Goal: Information Seeking & Learning: Learn about a topic

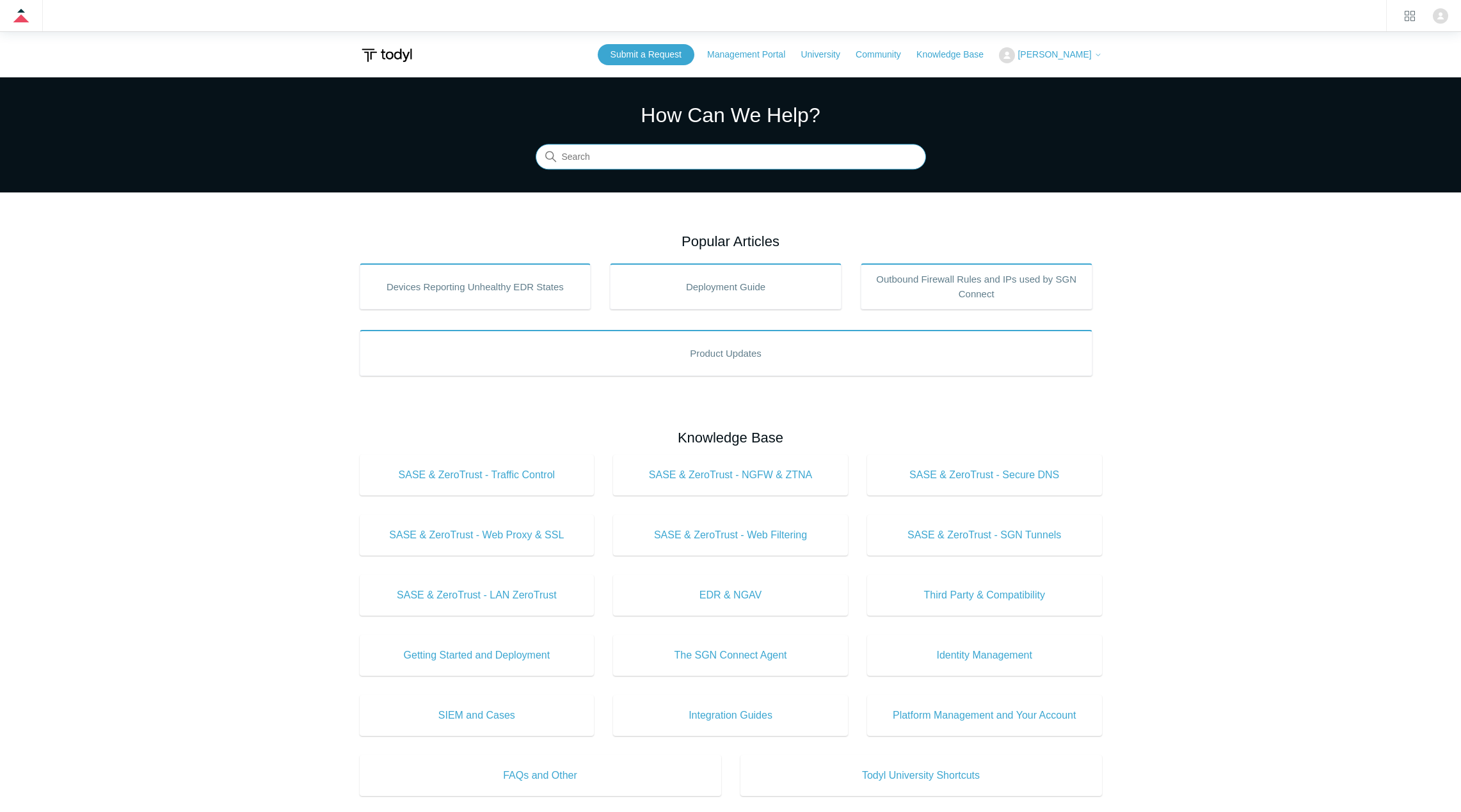
click at [667, 152] on input "Search" at bounding box center [730, 157] width 390 height 25
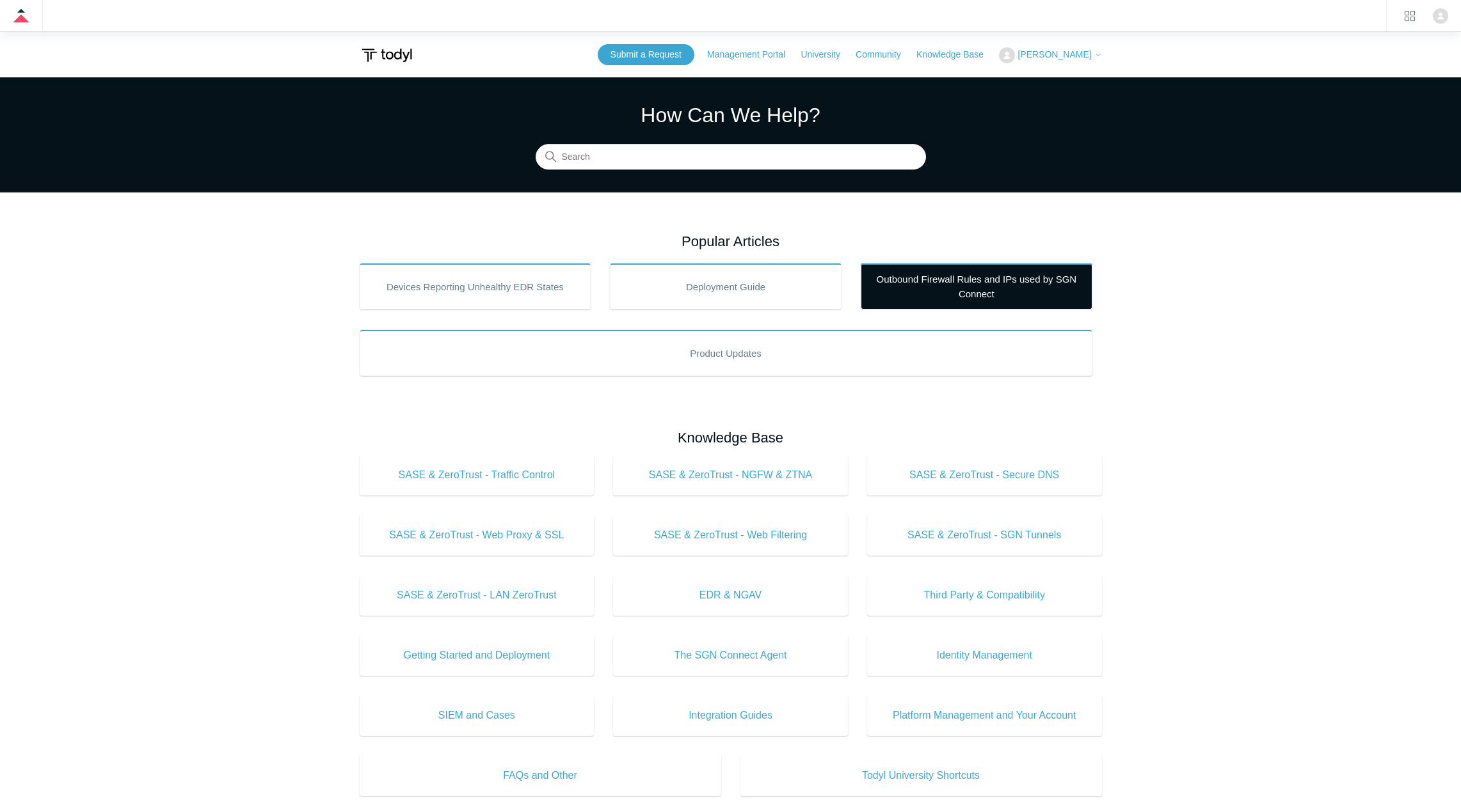
click at [999, 305] on link "Outbound Firewall Rules and IPs used by SGN Connect" at bounding box center [976, 286] width 231 height 46
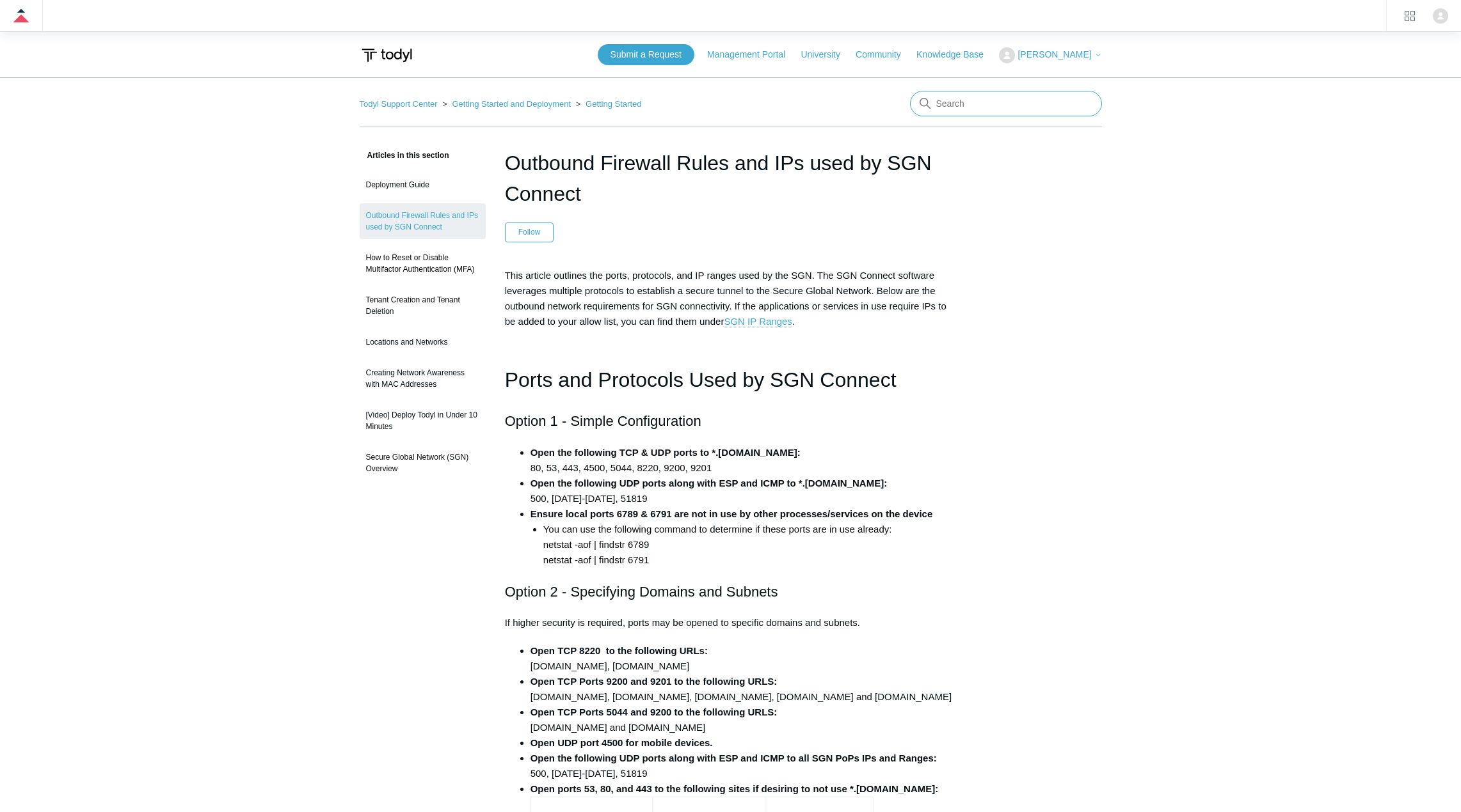
click at [1003, 110] on input "Search" at bounding box center [1006, 103] width 192 height 25
click at [505, 102] on link "Getting Started and Deployment" at bounding box center [511, 103] width 119 height 10
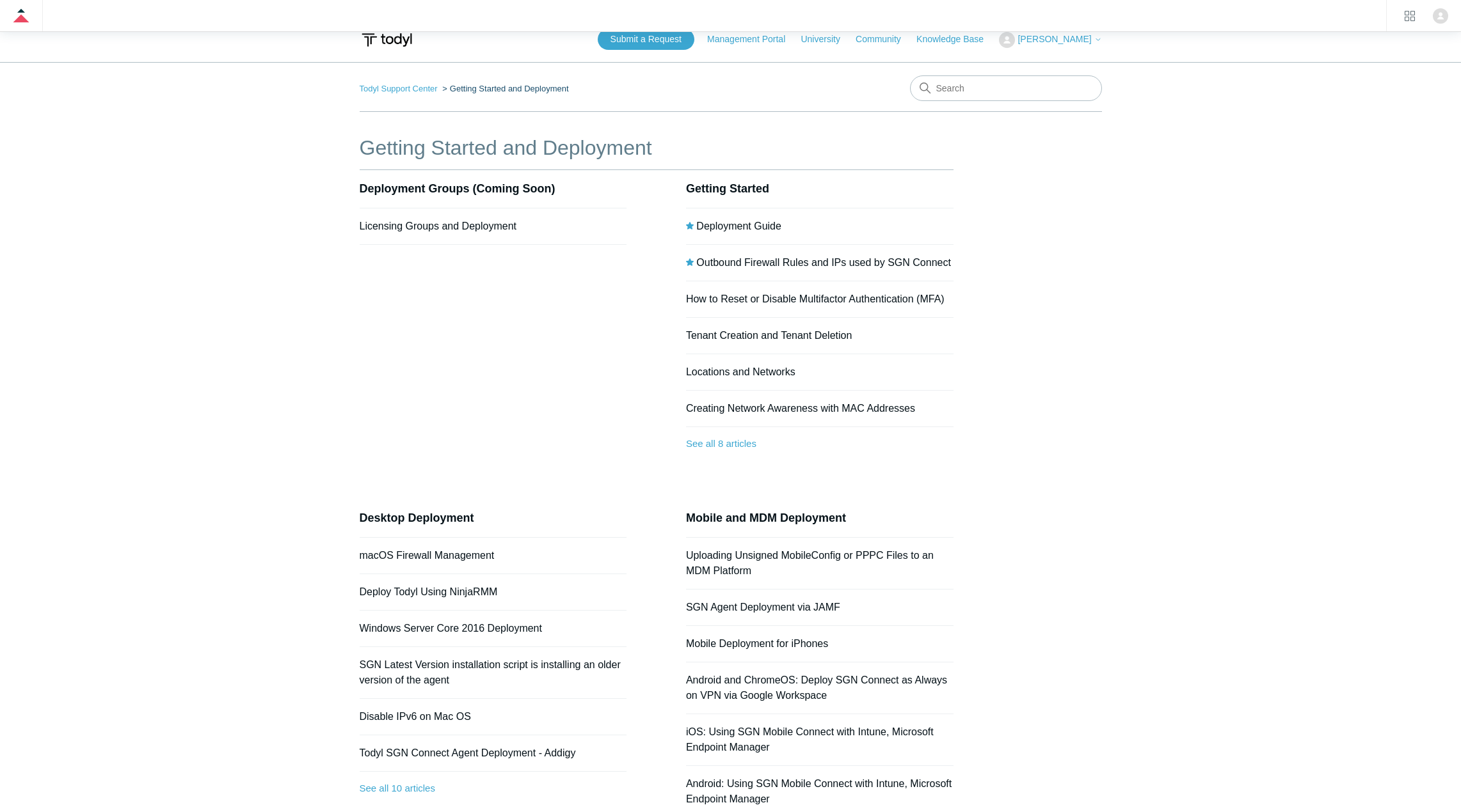
scroll to position [128, 0]
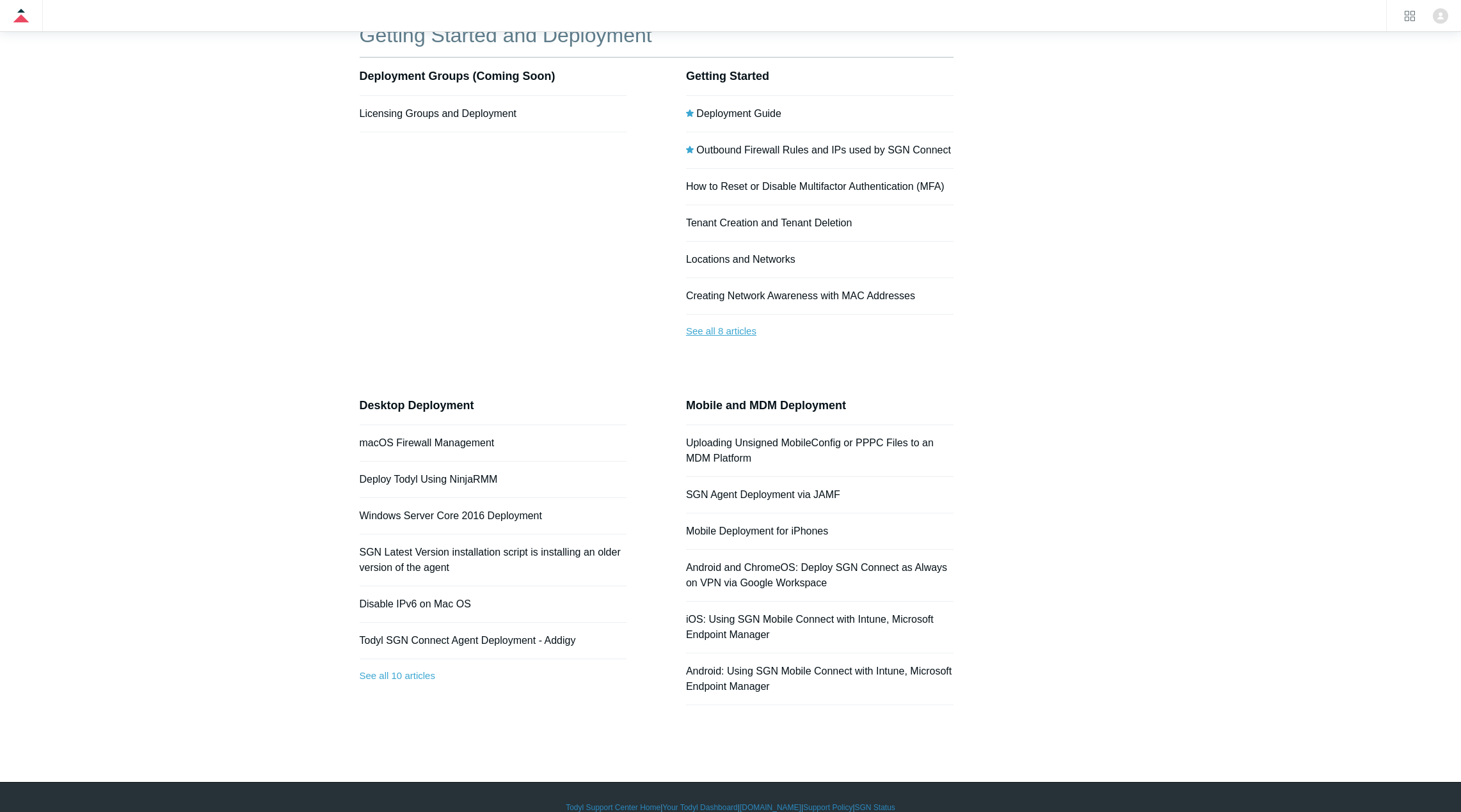
click at [703, 329] on link "See all 8 articles" at bounding box center [819, 331] width 268 height 34
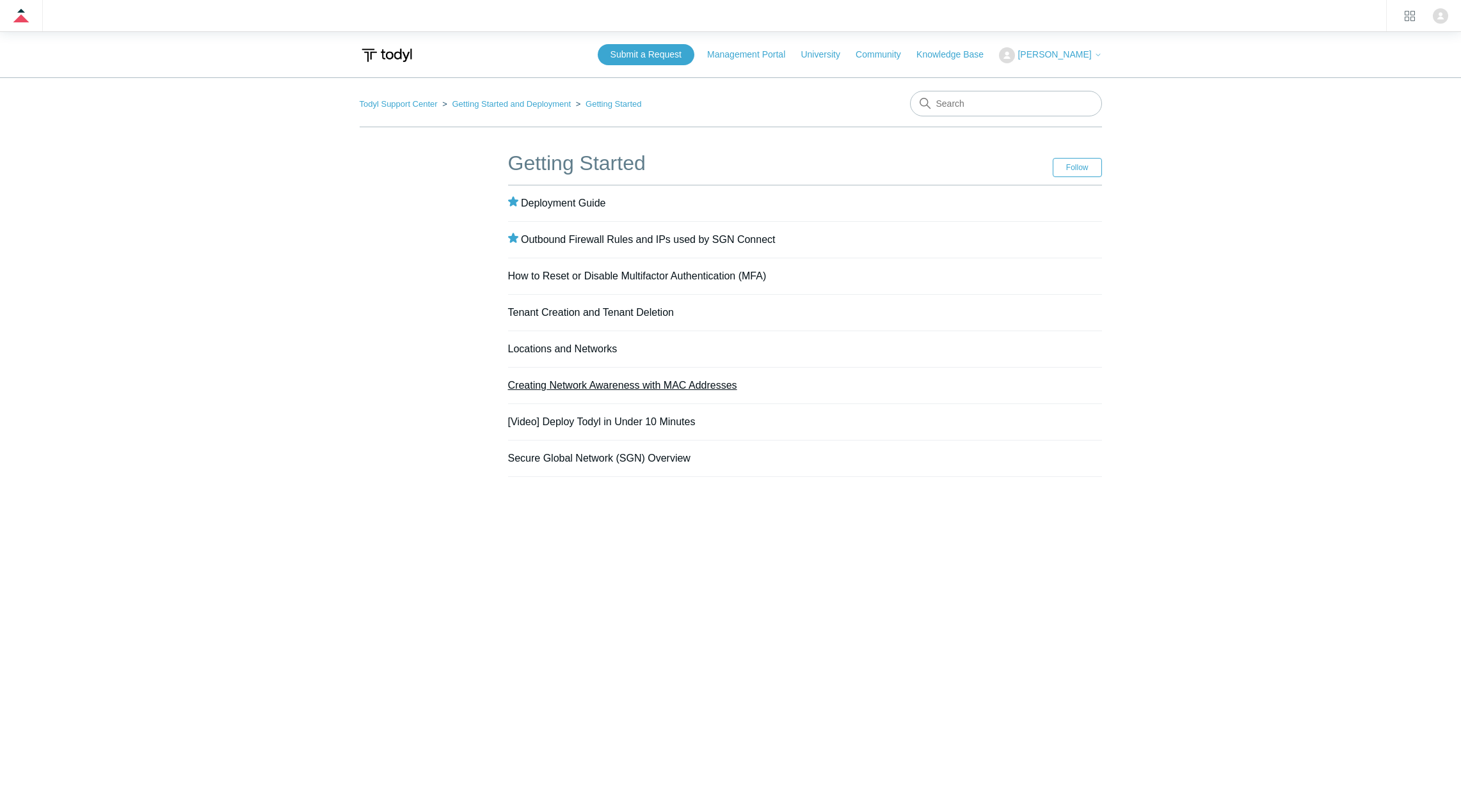
click at [605, 385] on link "Creating Network Awareness with MAC Addresses" at bounding box center [623, 386] width 229 height 11
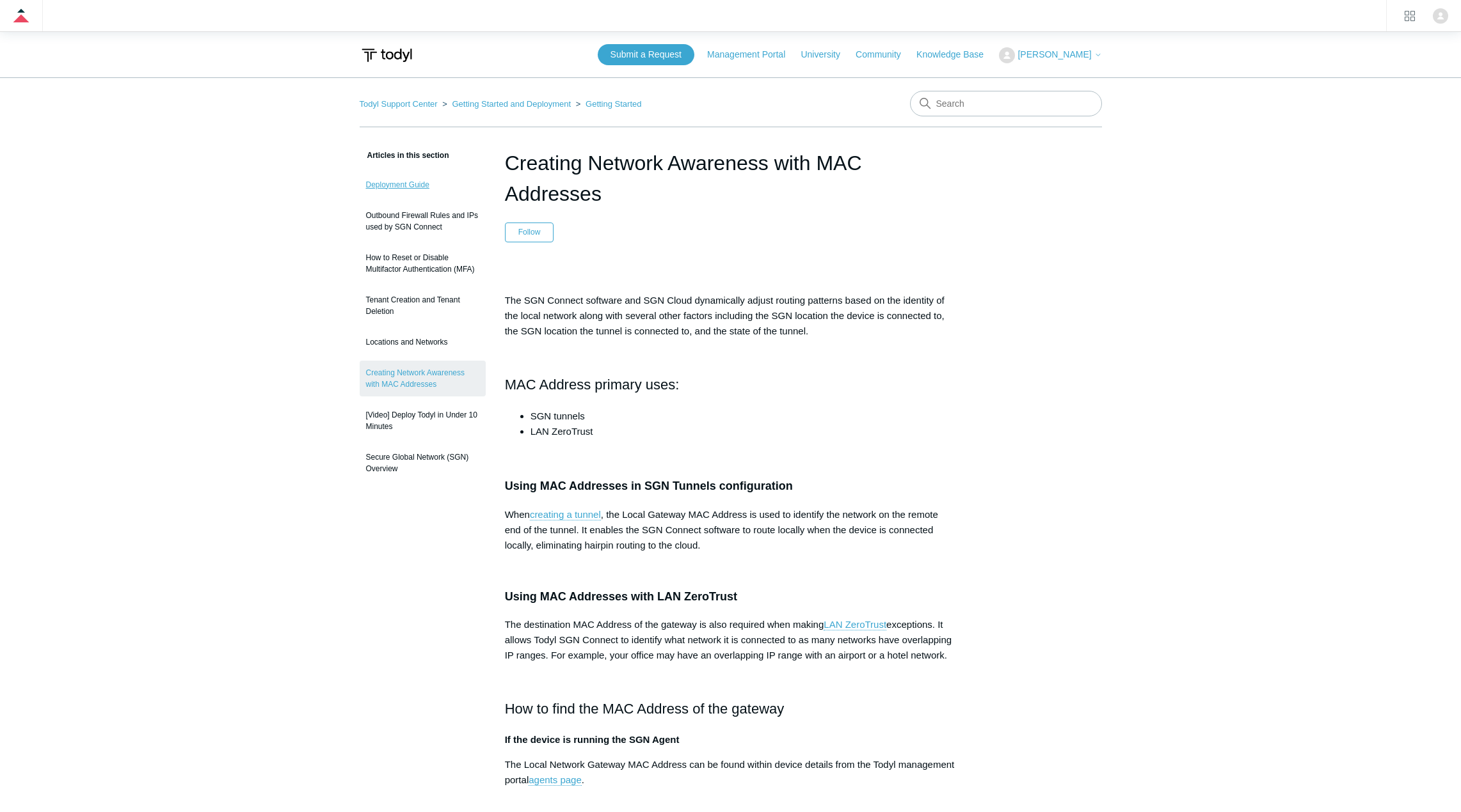
click at [403, 181] on link "Deployment Guide" at bounding box center [422, 184] width 126 height 24
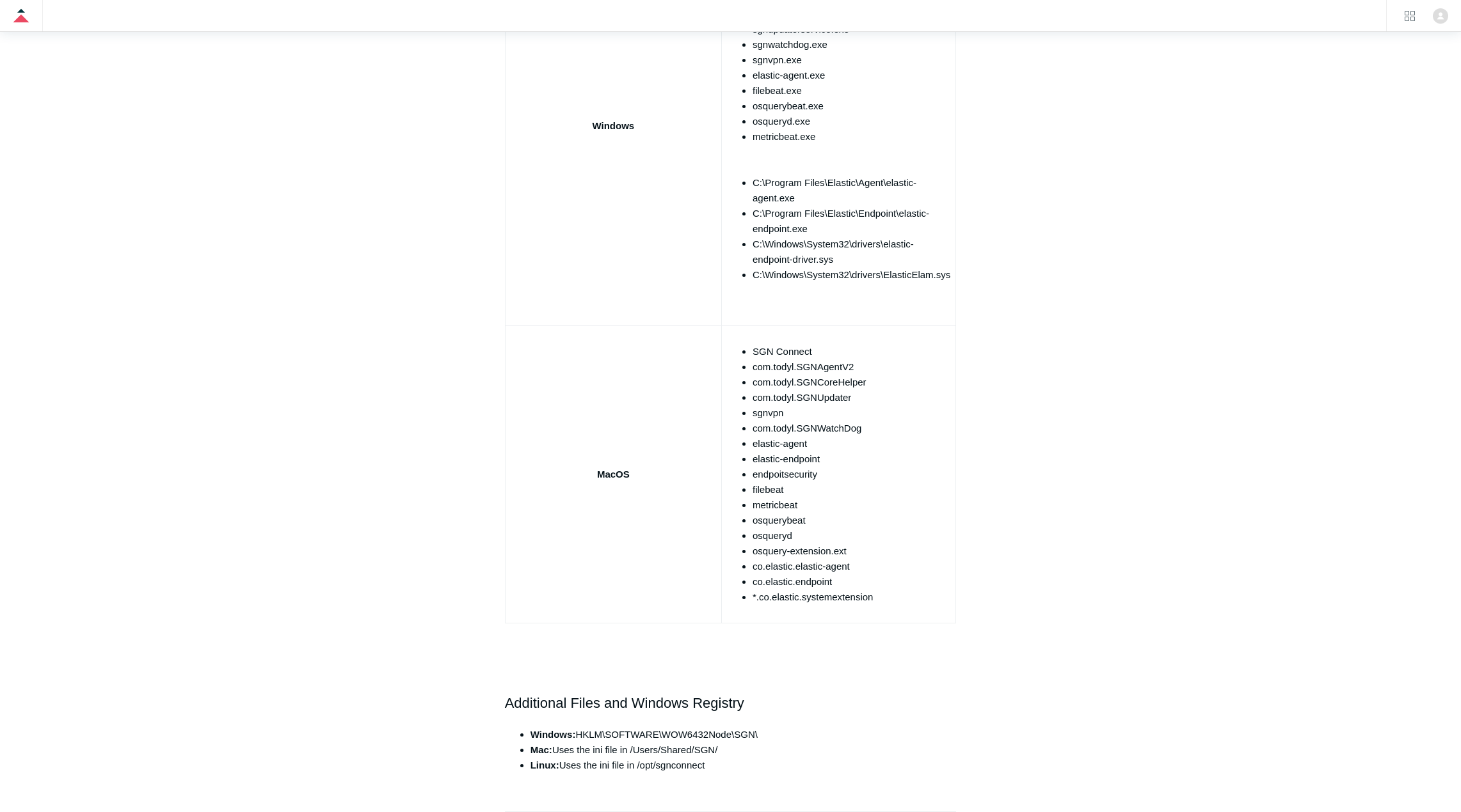
scroll to position [1344, 0]
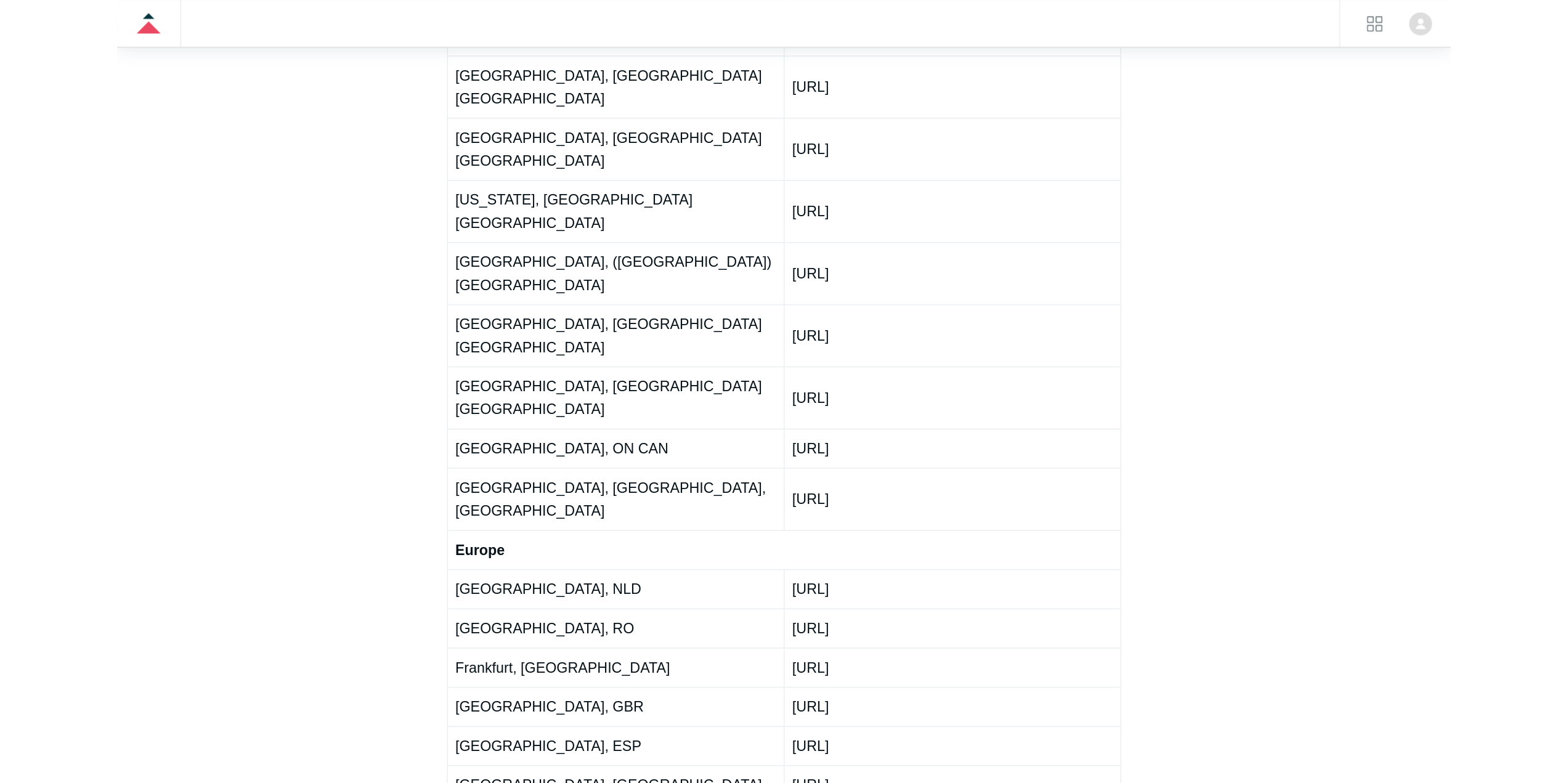
scroll to position [1910, 0]
